Goal: Transaction & Acquisition: Obtain resource

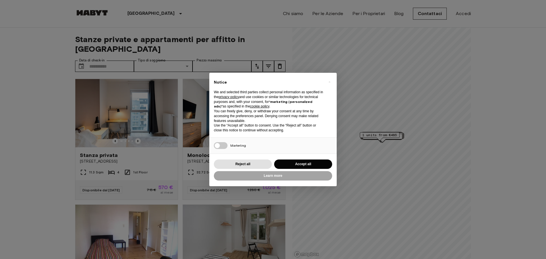
click at [294, 162] on button "Accept all" at bounding box center [303, 164] width 58 height 9
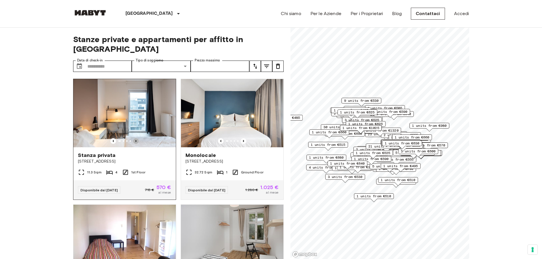
click at [135, 140] on icon "Previous image" at bounding box center [135, 141] width 1 height 2
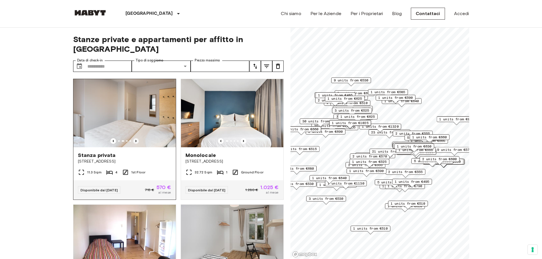
click at [135, 140] on icon "Previous image" at bounding box center [135, 141] width 1 height 2
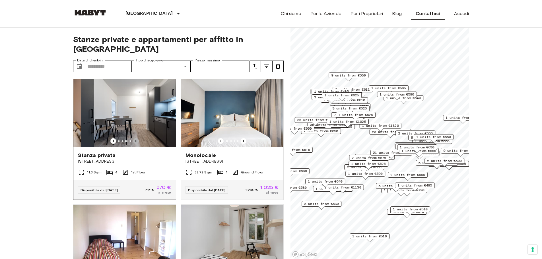
click at [135, 140] on icon "Previous image" at bounding box center [135, 141] width 1 height 2
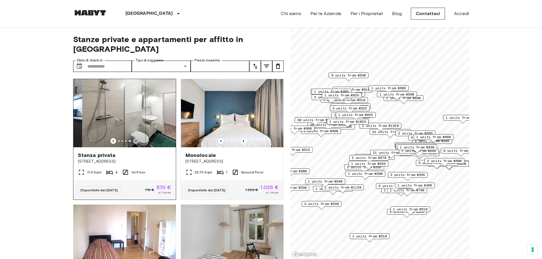
click at [135, 140] on icon "Previous image" at bounding box center [135, 141] width 1 height 2
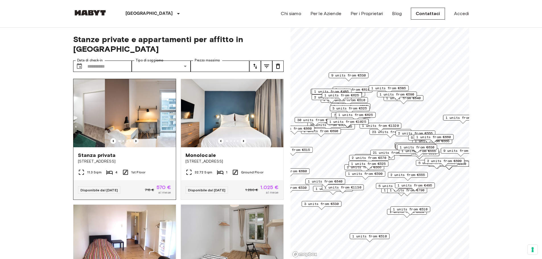
click at [135, 140] on icon "Previous image" at bounding box center [135, 141] width 1 height 2
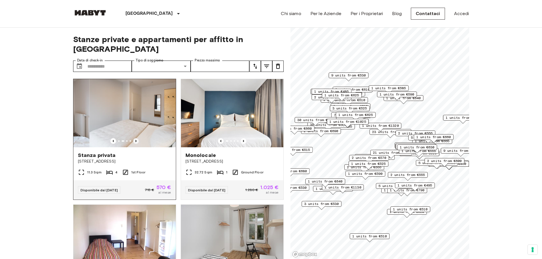
click at [135, 140] on icon "Previous image" at bounding box center [135, 141] width 1 height 2
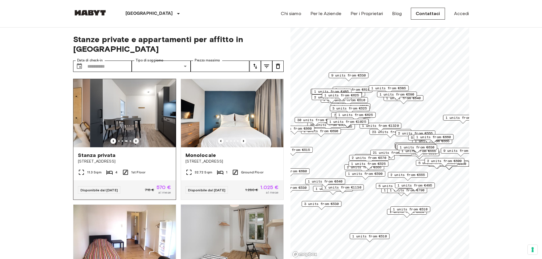
click at [135, 140] on icon "Previous image" at bounding box center [135, 141] width 1 height 2
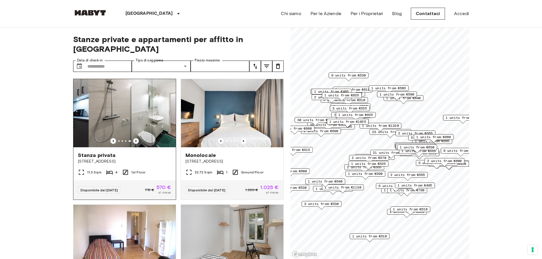
click at [135, 140] on icon "Previous image" at bounding box center [135, 141] width 1 height 2
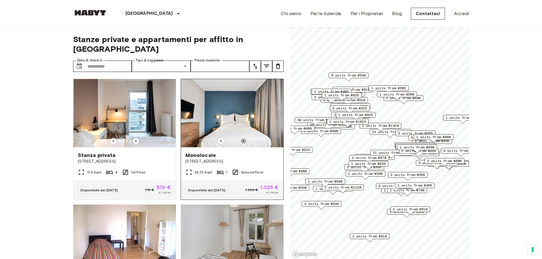
click at [241, 138] on icon "Previous image" at bounding box center [244, 141] width 6 height 6
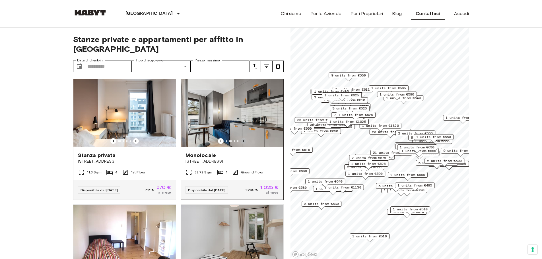
click at [241, 138] on icon "Previous image" at bounding box center [244, 141] width 6 height 6
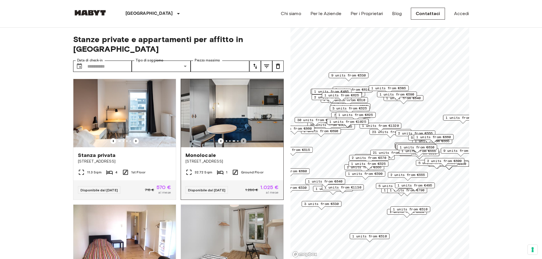
click at [241, 138] on icon "Previous image" at bounding box center [244, 141] width 6 height 6
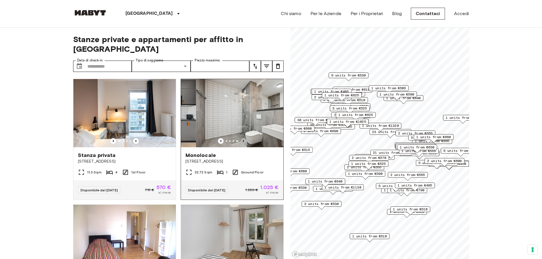
click at [241, 138] on icon "Previous image" at bounding box center [244, 141] width 6 height 6
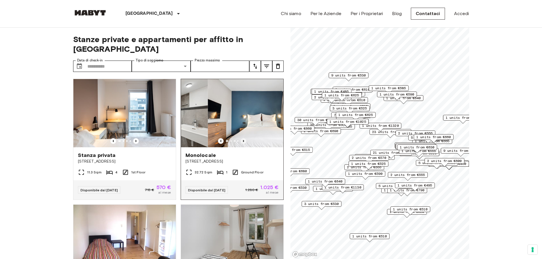
click at [241, 138] on icon "Previous image" at bounding box center [244, 141] width 6 height 6
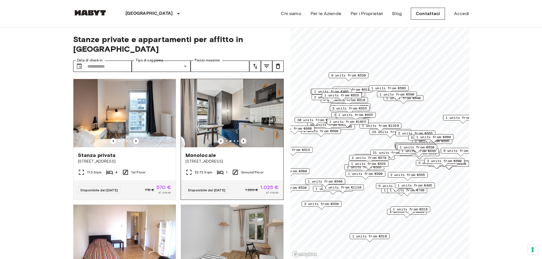
click at [241, 138] on icon "Previous image" at bounding box center [244, 141] width 6 height 6
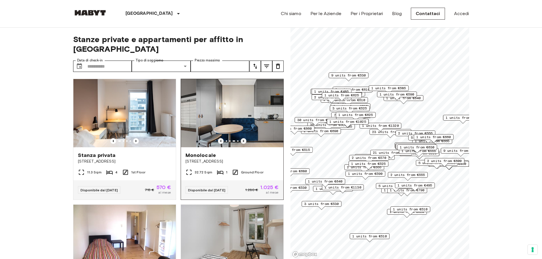
click at [241, 138] on icon "Previous image" at bounding box center [244, 141] width 6 height 6
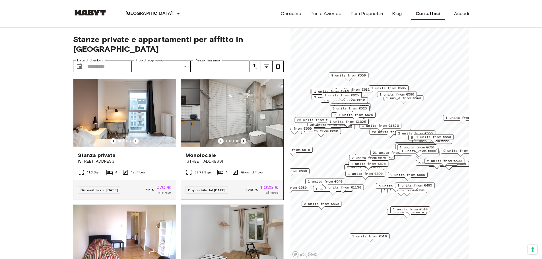
click at [241, 138] on icon "Previous image" at bounding box center [244, 141] width 6 height 6
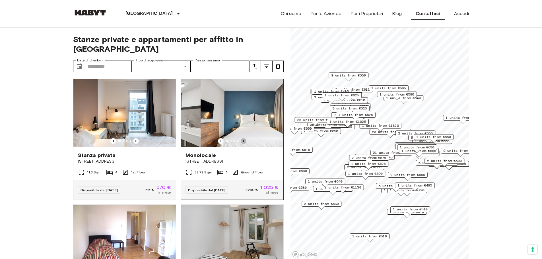
click at [241, 138] on icon "Previous image" at bounding box center [244, 141] width 6 height 6
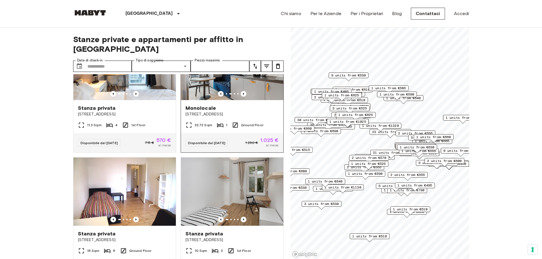
scroll to position [85, 0]
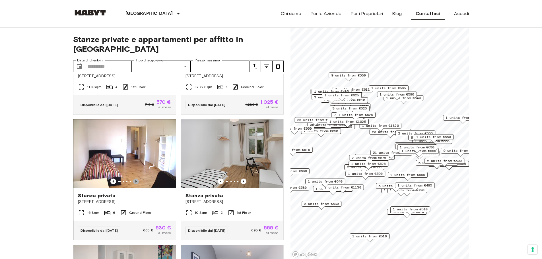
click at [134, 179] on icon "Previous image" at bounding box center [136, 182] width 6 height 6
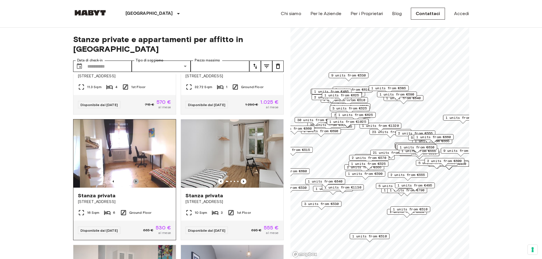
click at [134, 179] on icon "Previous image" at bounding box center [136, 182] width 6 height 6
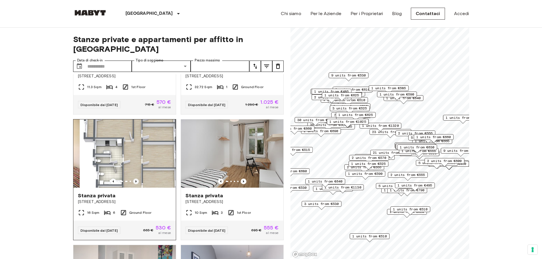
click at [134, 179] on icon "Previous image" at bounding box center [136, 182] width 6 height 6
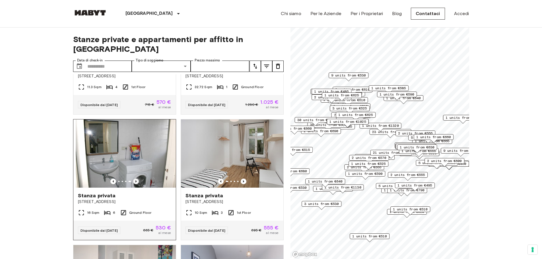
click at [134, 179] on icon "Previous image" at bounding box center [136, 182] width 6 height 6
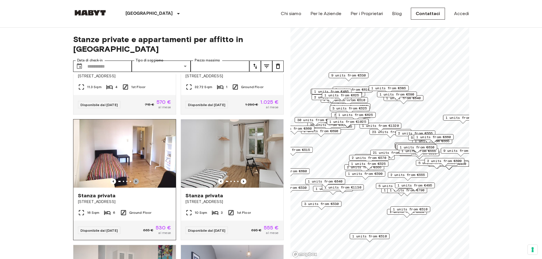
click at [134, 179] on icon "Previous image" at bounding box center [136, 182] width 6 height 6
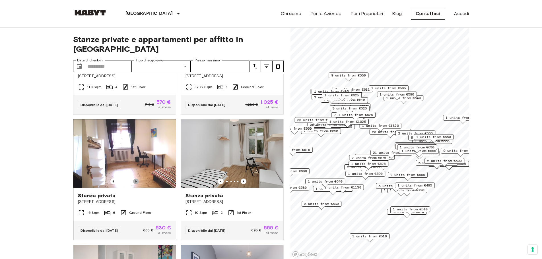
click at [134, 179] on icon "Previous image" at bounding box center [136, 182] width 6 height 6
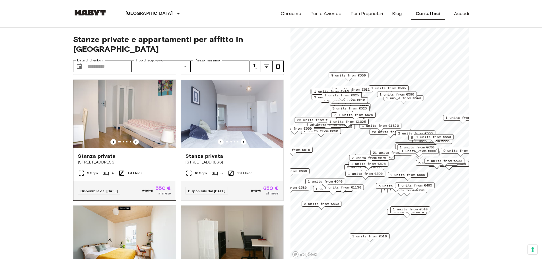
scroll to position [228, 0]
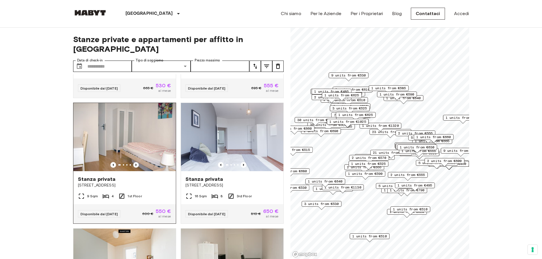
click at [135, 164] on icon "Previous image" at bounding box center [135, 165] width 1 height 2
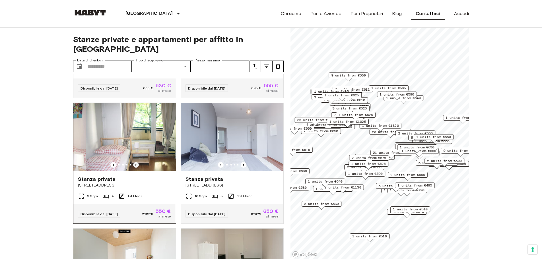
click at [135, 164] on icon "Previous image" at bounding box center [135, 165] width 1 height 2
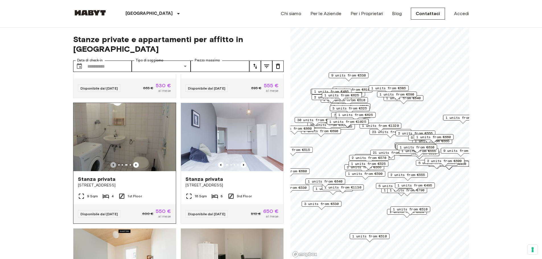
click at [111, 162] on icon "Previous image" at bounding box center [113, 165] width 6 height 6
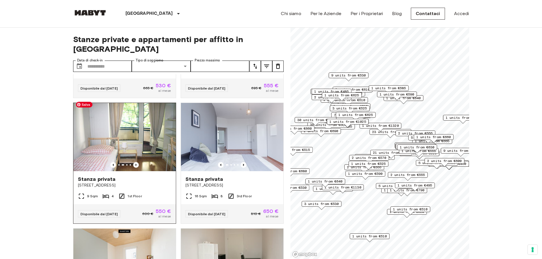
click at [126, 134] on img at bounding box center [124, 137] width 102 height 68
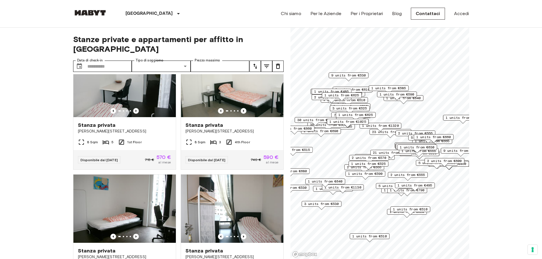
scroll to position [142, 0]
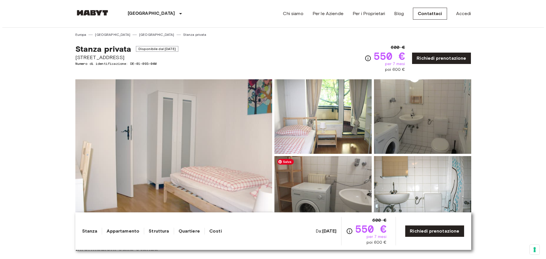
scroll to position [85, 0]
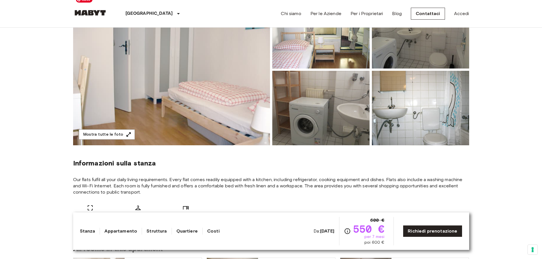
click at [207, 102] on img at bounding box center [171, 69] width 197 height 151
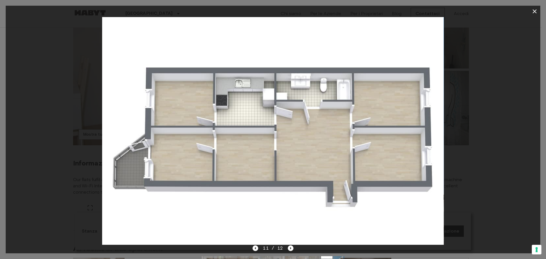
click at [475, 133] on div at bounding box center [273, 131] width 535 height 228
